Goal: Task Accomplishment & Management: Manage account settings

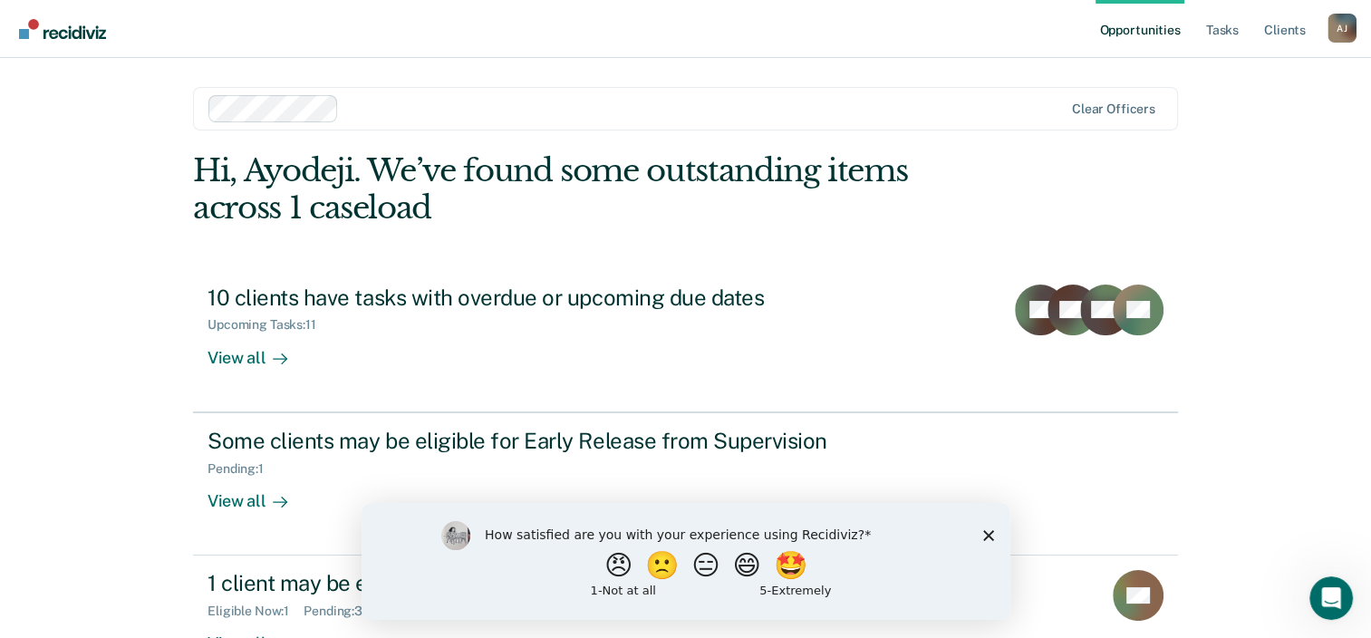
scroll to position [59, 0]
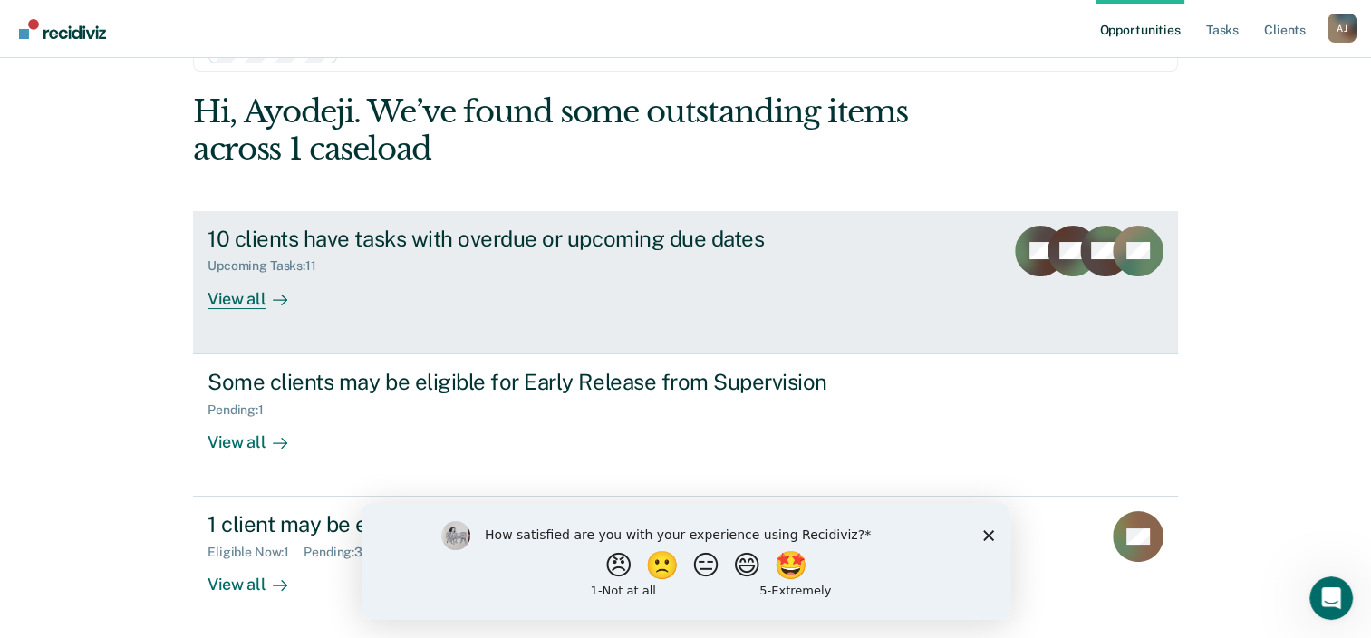
click at [248, 304] on div "View all" at bounding box center [258, 291] width 101 height 35
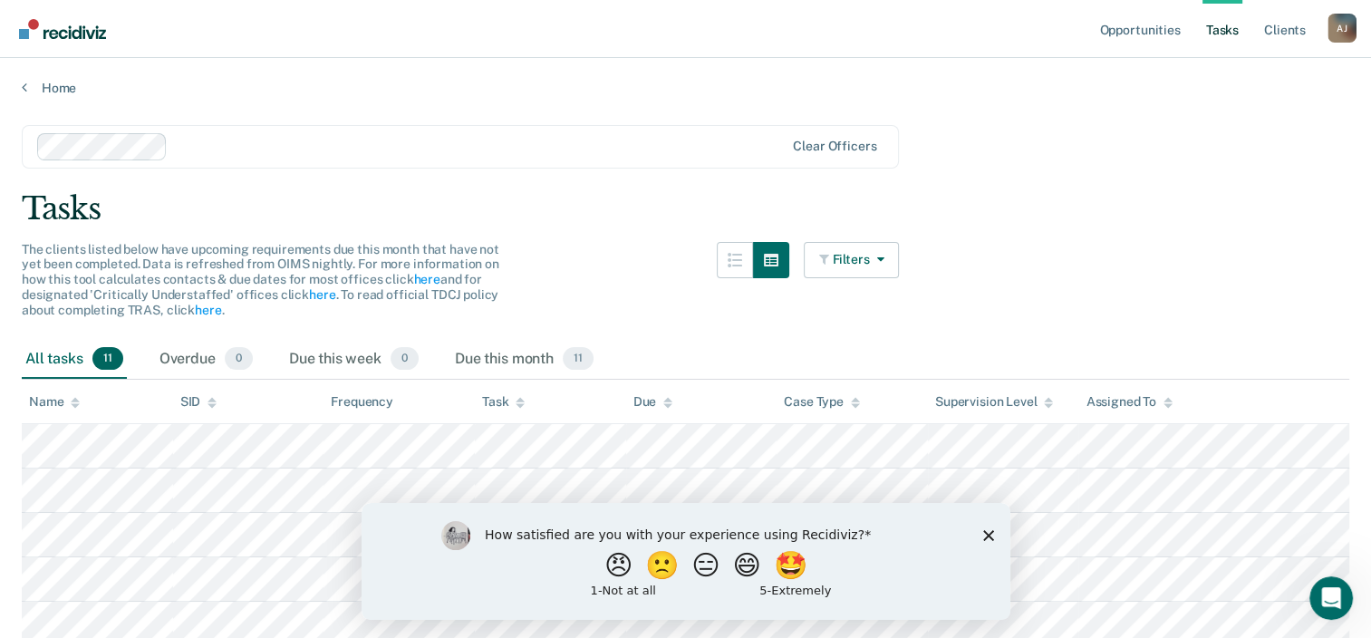
click at [990, 531] on icon "Close survey" at bounding box center [987, 534] width 11 height 11
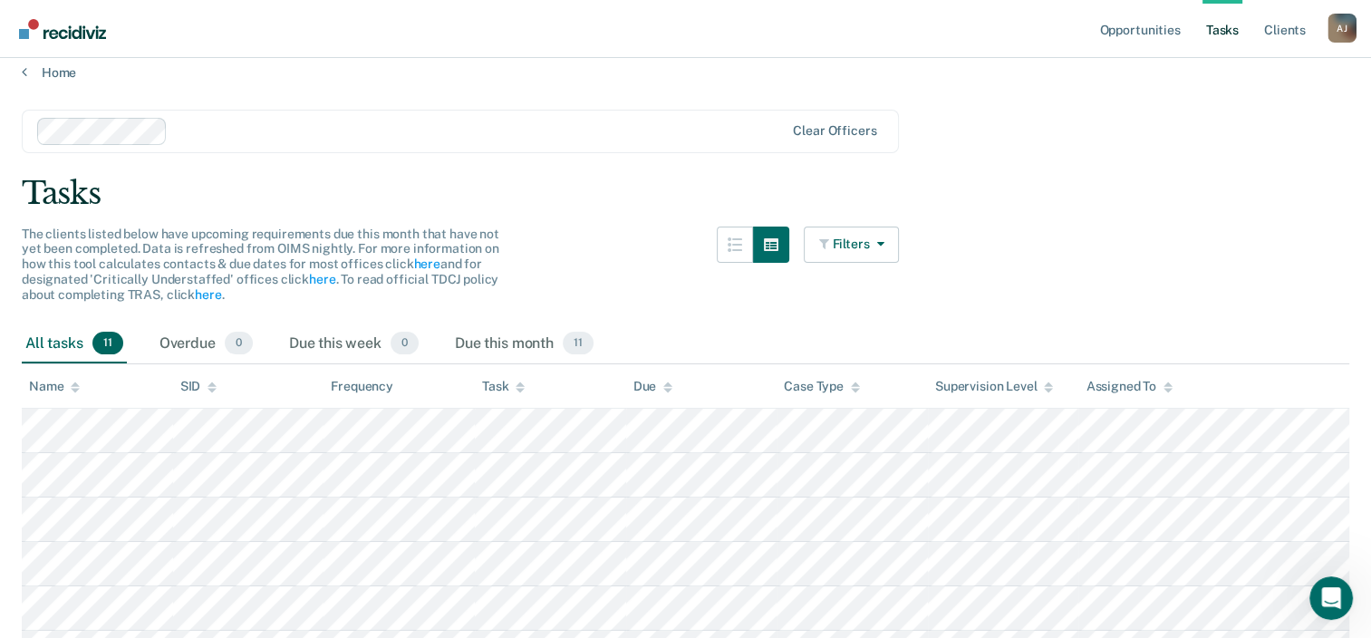
scroll to position [17, 0]
click at [556, 336] on div "Due this month 11" at bounding box center [524, 343] width 146 height 40
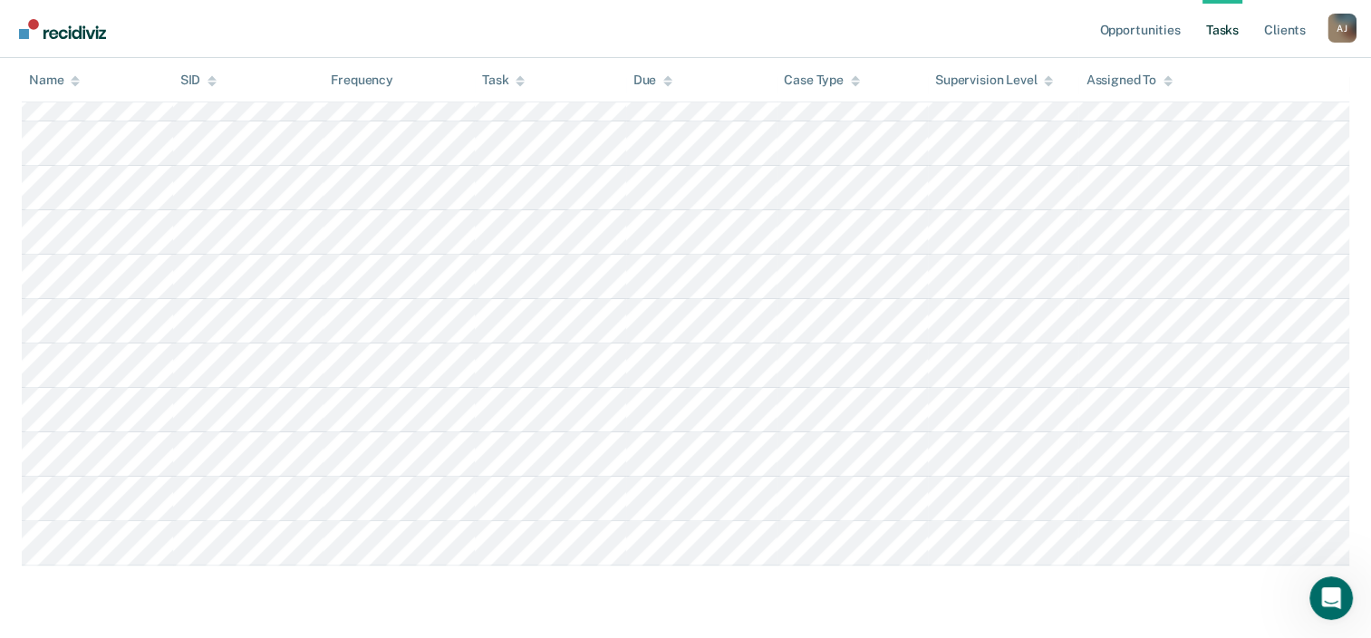
scroll to position [260, 0]
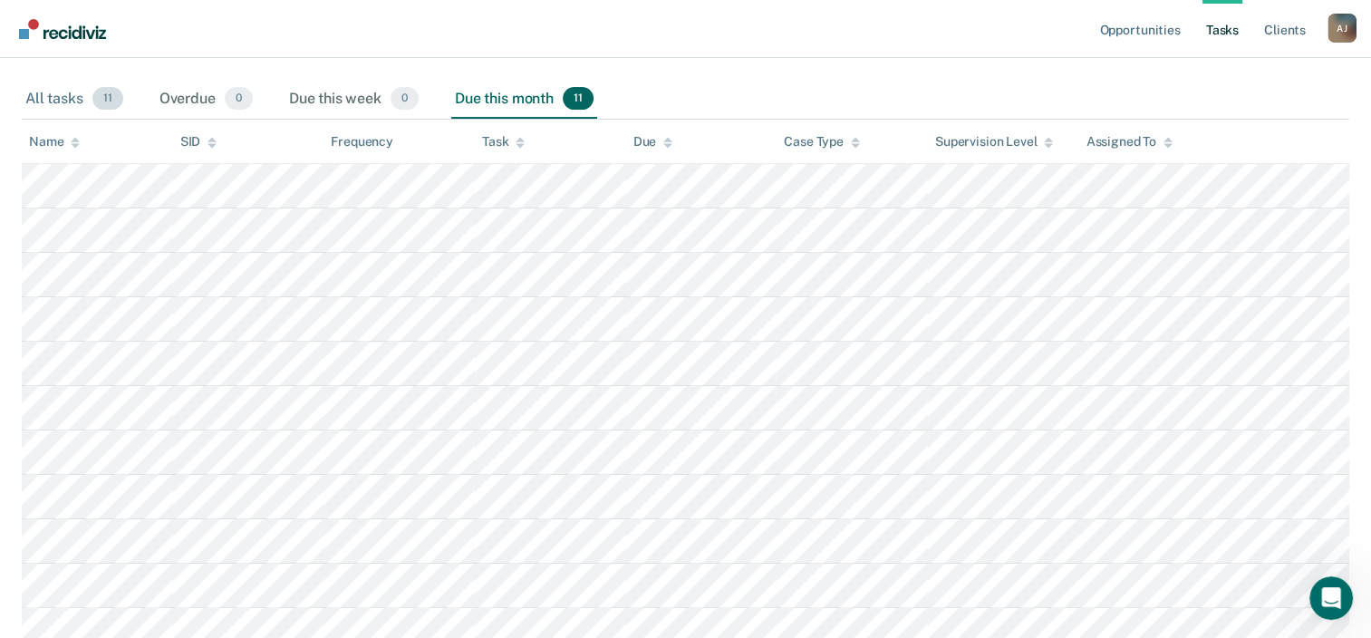
click at [62, 104] on div "All tasks 11" at bounding box center [74, 100] width 105 height 40
click at [529, 98] on div "Due this month 11" at bounding box center [524, 100] width 146 height 40
